Goal: Use online tool/utility: Utilize a website feature to perform a specific function

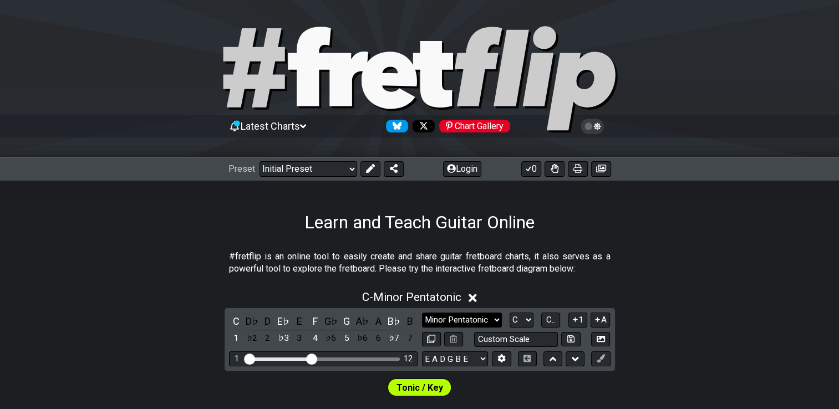
click at [498, 321] on select "Minor Pentatonic Click to edit Minor Pentatonic Major Pentatonic Minor Blues Ma…" at bounding box center [462, 320] width 80 height 15
click at [422, 313] on select "Minor Pentatonic Click to edit Minor Pentatonic Major Pentatonic Minor Blues Ma…" at bounding box center [462, 320] width 80 height 15
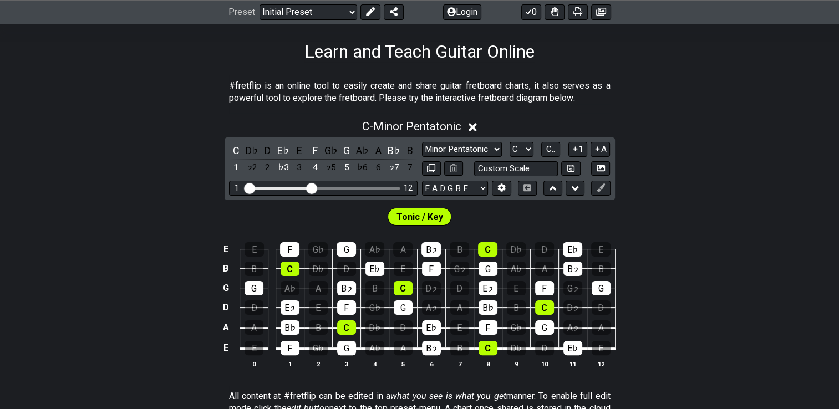
scroll to position [187, 0]
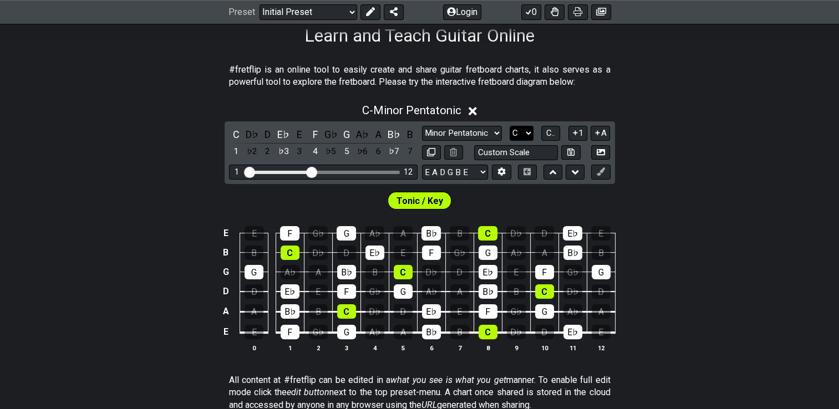
click at [530, 135] on select "A♭ A A♯ B♭ B C C♯ D♭ D D♯ E♭ E F F♯ G♭ G G♯" at bounding box center [522, 133] width 24 height 15
select select "A"
click at [510, 126] on select "A♭ A A♯ B♭ B C C♯ D♭ D D♯ E♭ E F F♯ G♭ G G♯" at bounding box center [522, 133] width 24 height 15
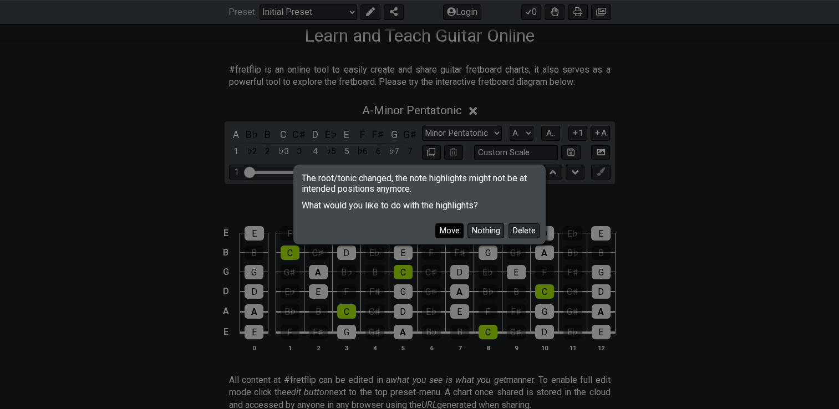
click at [453, 232] on button "Move" at bounding box center [449, 231] width 28 height 15
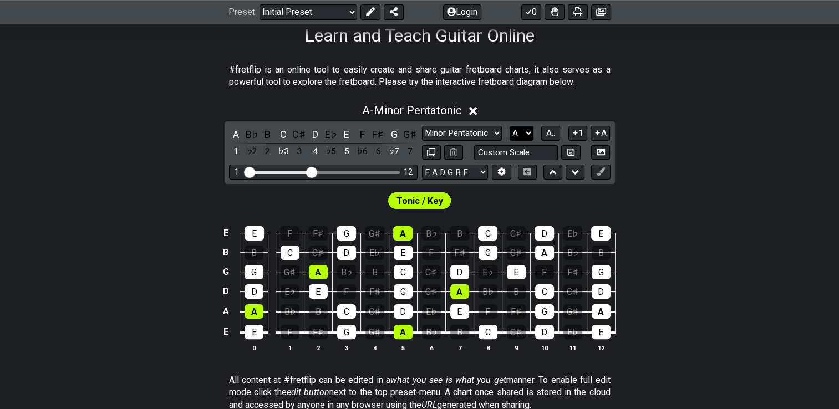
click at [526, 134] on select "A♭ A A♯ B♭ B C C♯ D♭ D D♯ E♭ E F F♯ G♭ G G♯" at bounding box center [522, 133] width 24 height 15
click at [550, 133] on span "A.." at bounding box center [550, 133] width 9 height 10
click at [550, 133] on span "1..7" at bounding box center [550, 133] width 13 height 10
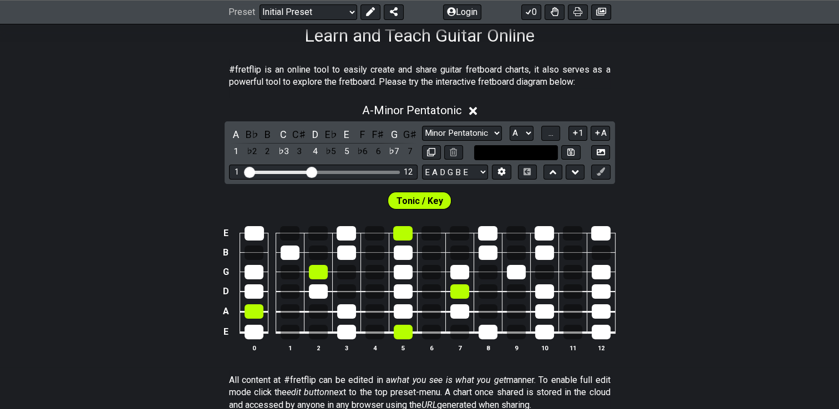
click at [508, 152] on input "text" at bounding box center [516, 152] width 84 height 15
type input "Custom Scale"
click at [526, 132] on select "A♭ A A♯ B♭ B C C♯ D♭ D D♯ E♭ E F F♯ G♭ G G♯" at bounding box center [522, 133] width 24 height 15
select select "E"
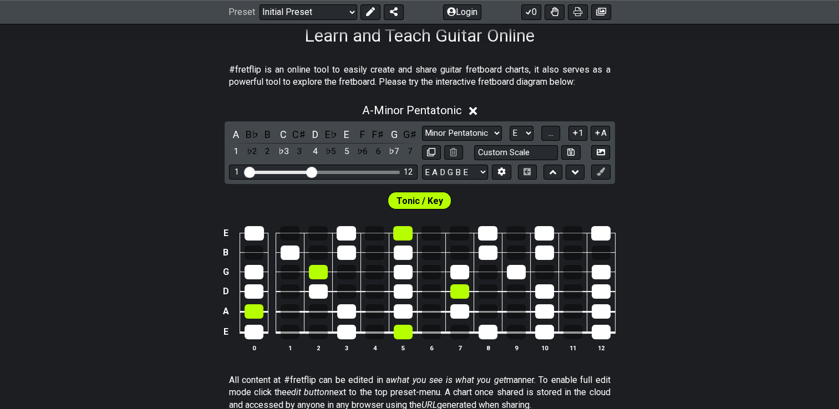
click at [510, 126] on select "A♭ A A♯ B♭ B C C♯ D♭ D D♯ E♭ E F F♯ G♭ G G♯" at bounding box center [522, 133] width 24 height 15
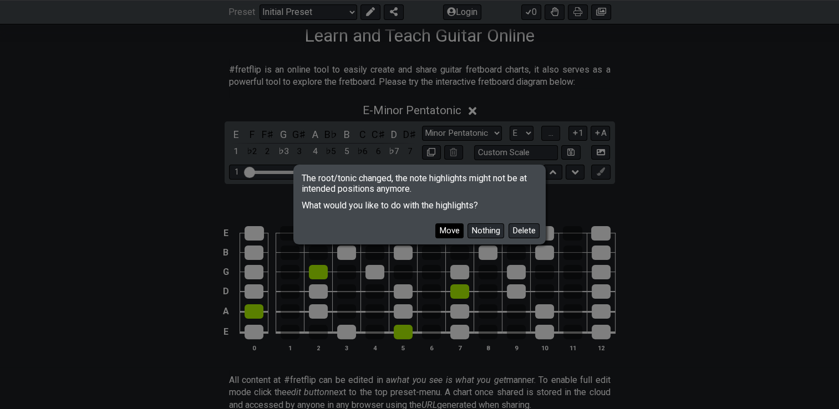
click at [448, 227] on button "Move" at bounding box center [449, 231] width 28 height 15
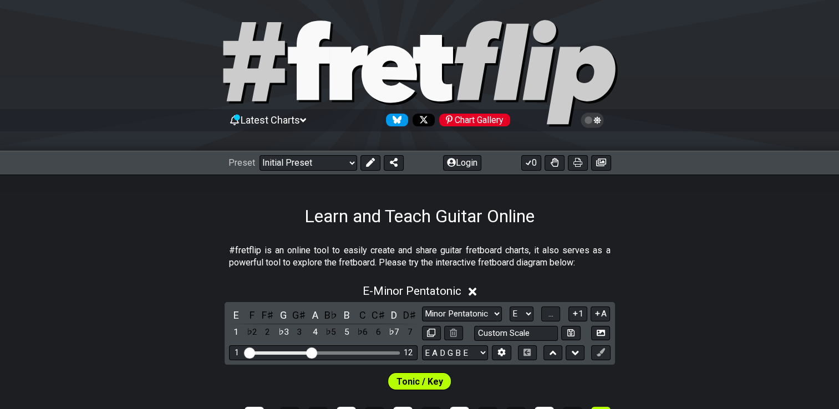
scroll to position [0, 0]
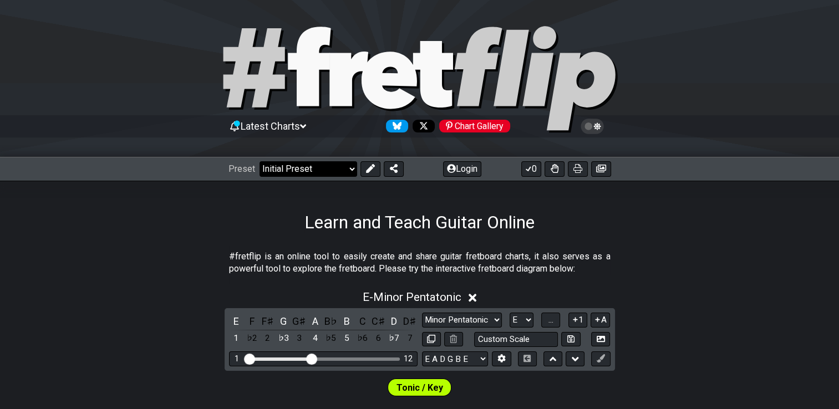
click at [351, 171] on select "Welcome to #fretflip! Initial Preset Custom Preset Minor Pentatonic Major Penta…" at bounding box center [309, 169] width 98 height 16
click at [260, 161] on select "Welcome to #fretflip! Initial Preset Custom Preset Minor Pentatonic Major Penta…" at bounding box center [309, 169] width 98 height 16
select select "/welcome"
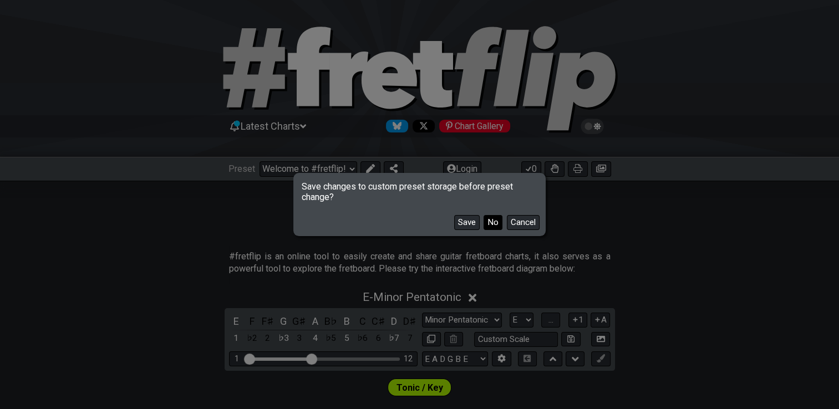
click at [495, 226] on button "No" at bounding box center [493, 222] width 19 height 15
select select "C"
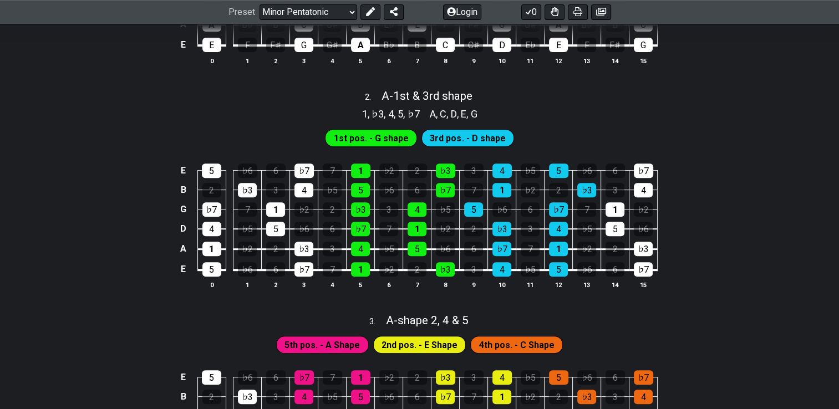
scroll to position [429, 0]
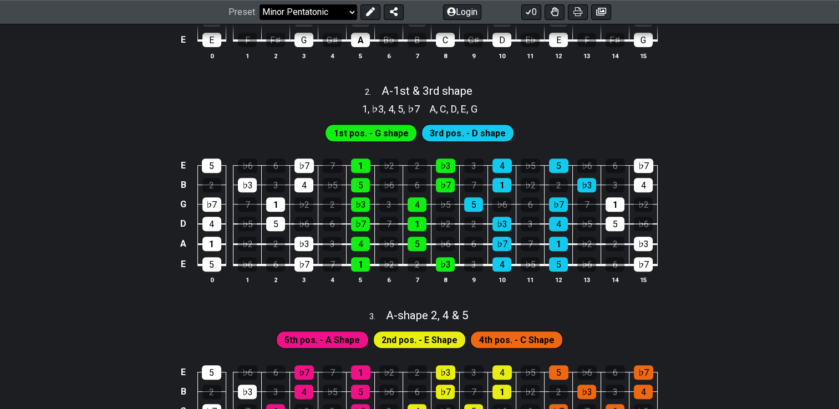
click at [353, 12] on select "Welcome to #fretflip! Initial Preset Custom Preset Minor Pentatonic Major Penta…" at bounding box center [309, 12] width 98 height 16
click at [260, 20] on select "Welcome to #fretflip! Initial Preset Custom Preset Minor Pentatonic Major Penta…" at bounding box center [309, 12] width 98 height 16
select select "/movable-7th-chords"
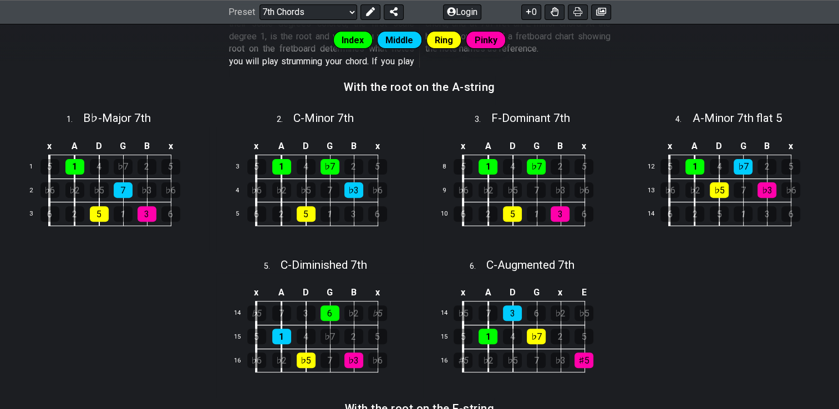
scroll to position [342, 0]
